Goal: Find specific page/section: Find specific page/section

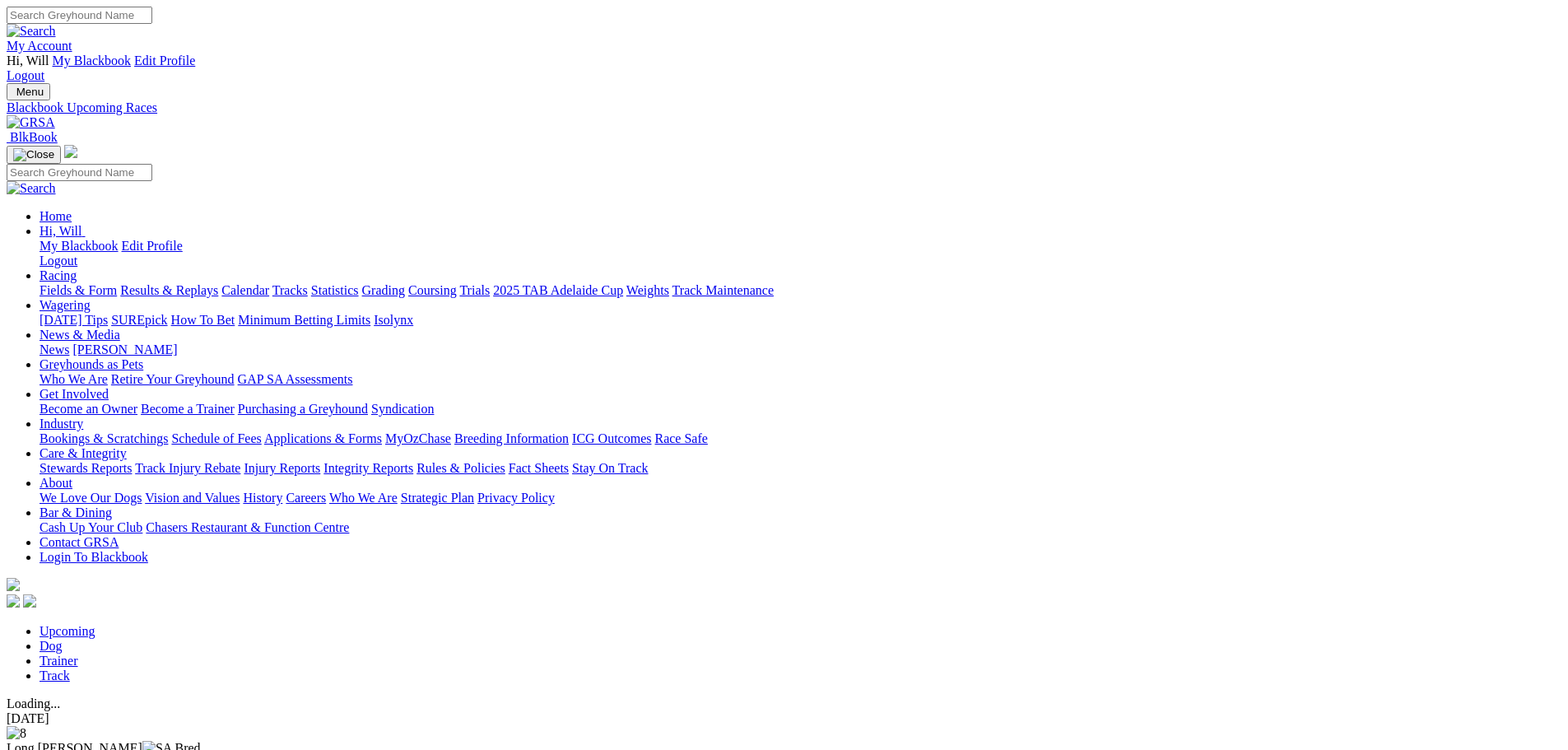
click at [177, 342] on link "[PERSON_NAME]" at bounding box center [125, 349] width 105 height 14
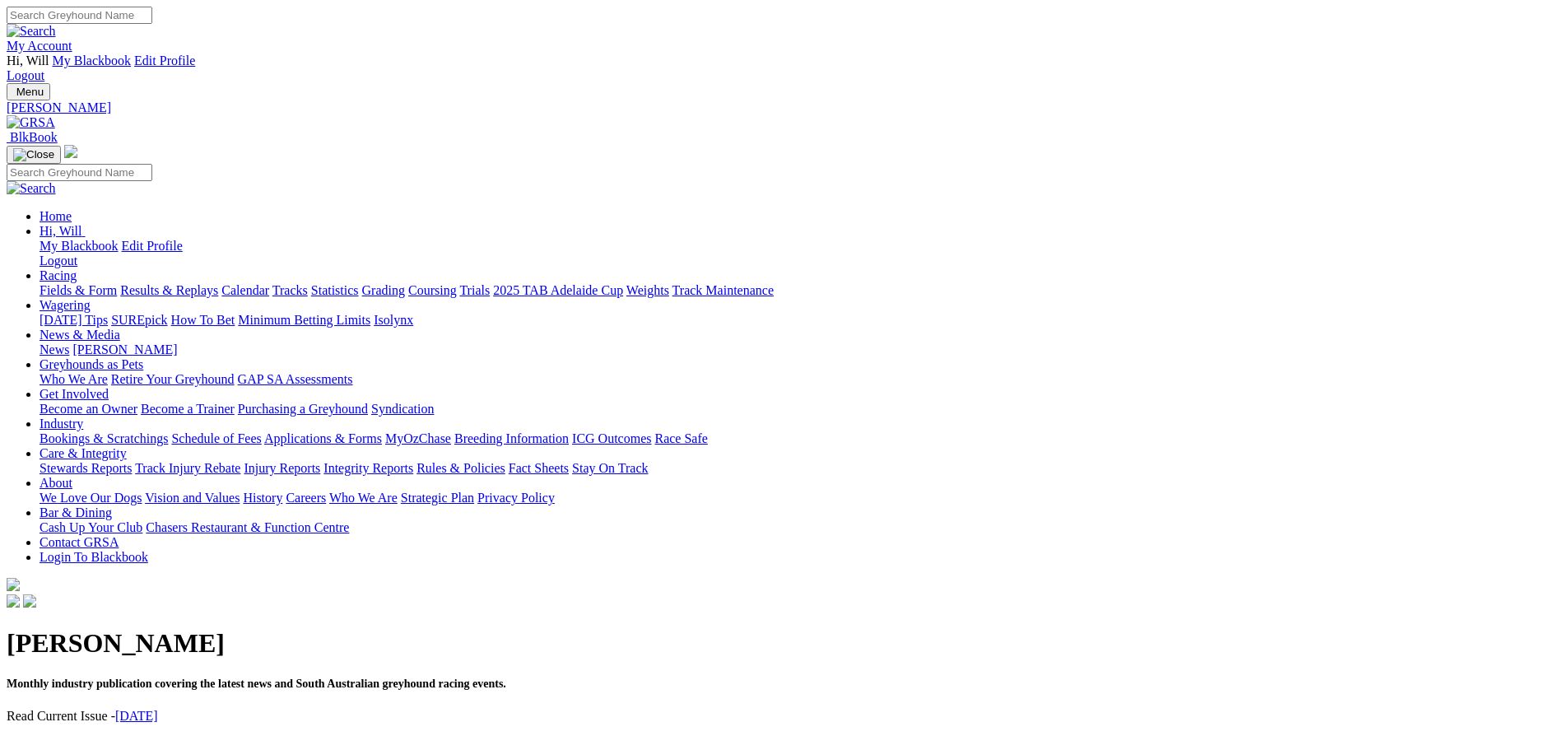
click at [77, 268] on link "Racing" at bounding box center [58, 275] width 37 height 14
click at [55, 116] on img at bounding box center [31, 123] width 49 height 14
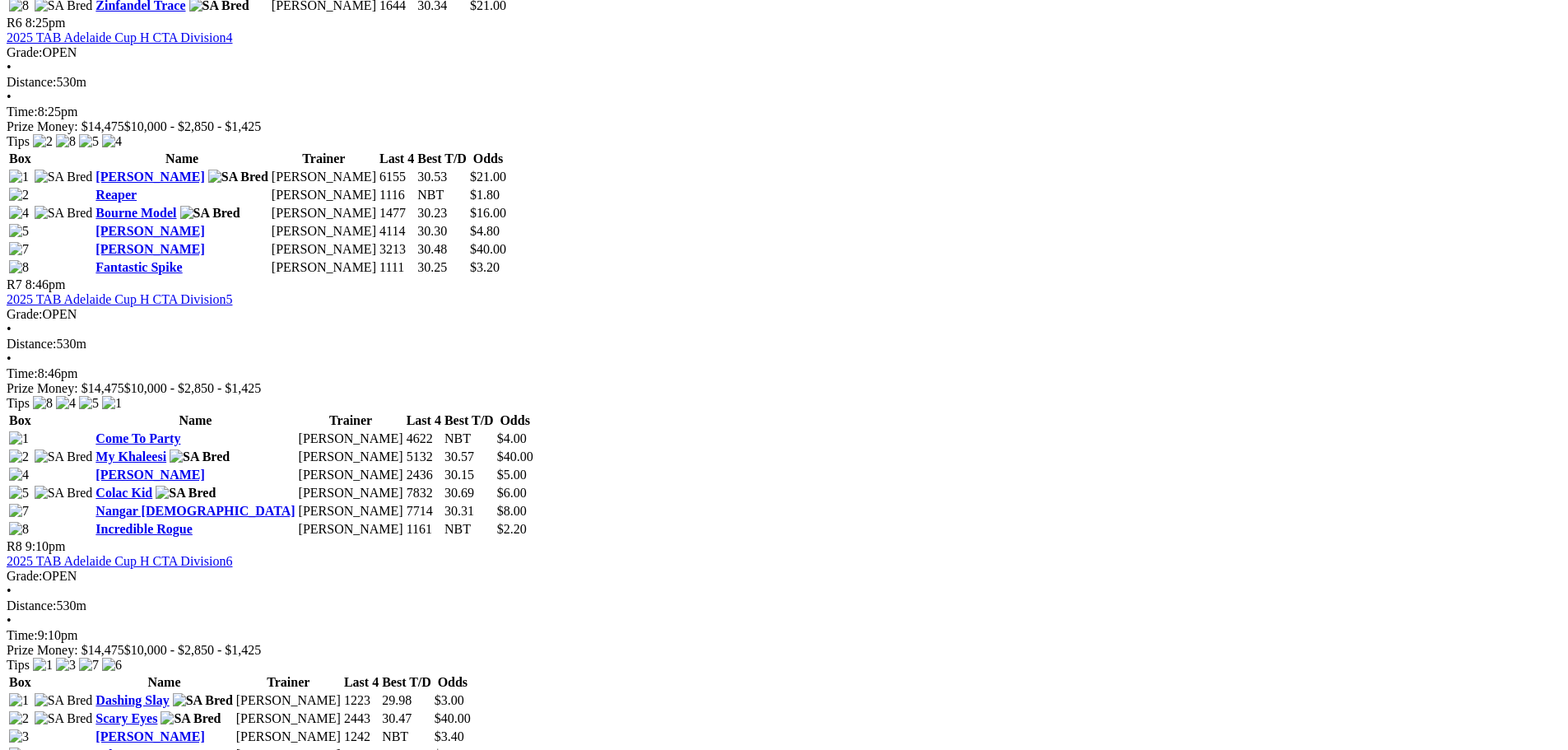
scroll to position [1975, 0]
